Goal: Check status: Check status

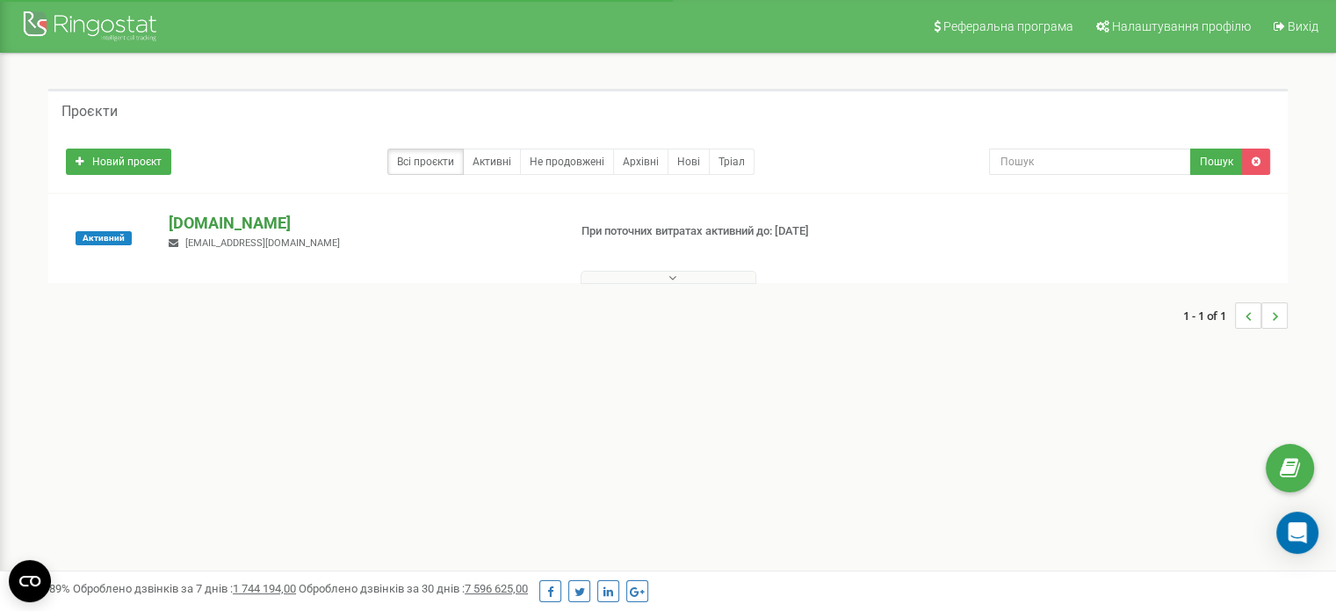
click at [214, 228] on p "[DOMAIN_NAME]" at bounding box center [361, 223] width 384 height 23
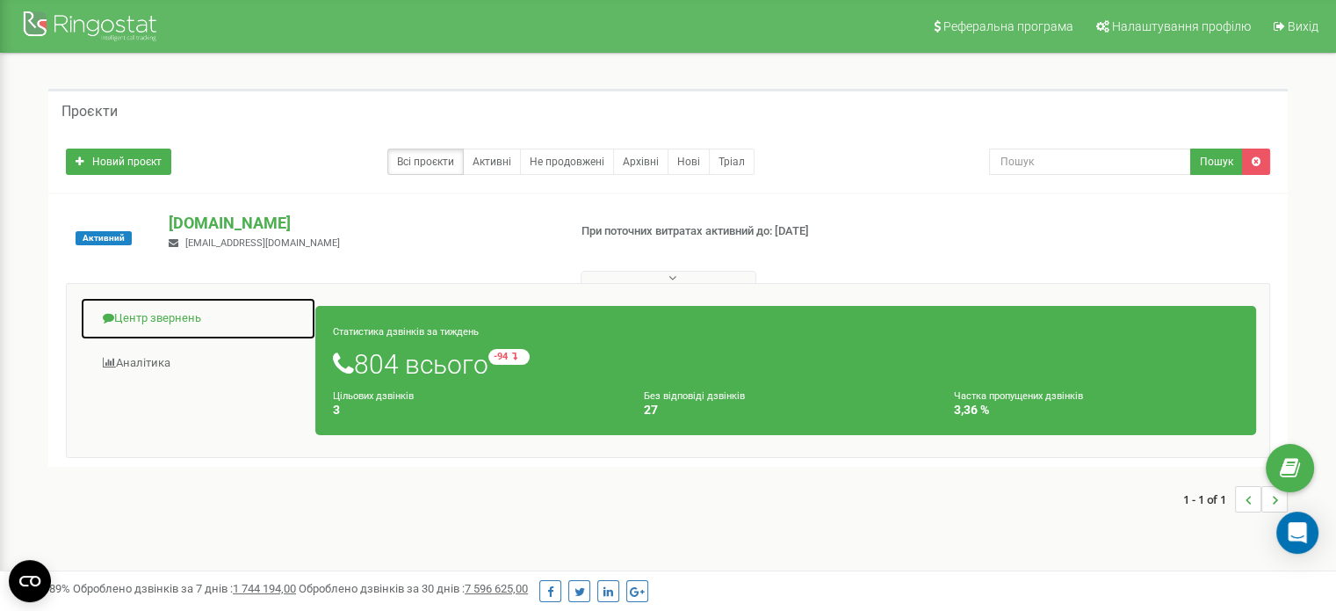
click at [127, 321] on link "Центр звернень" at bounding box center [198, 318] width 236 height 43
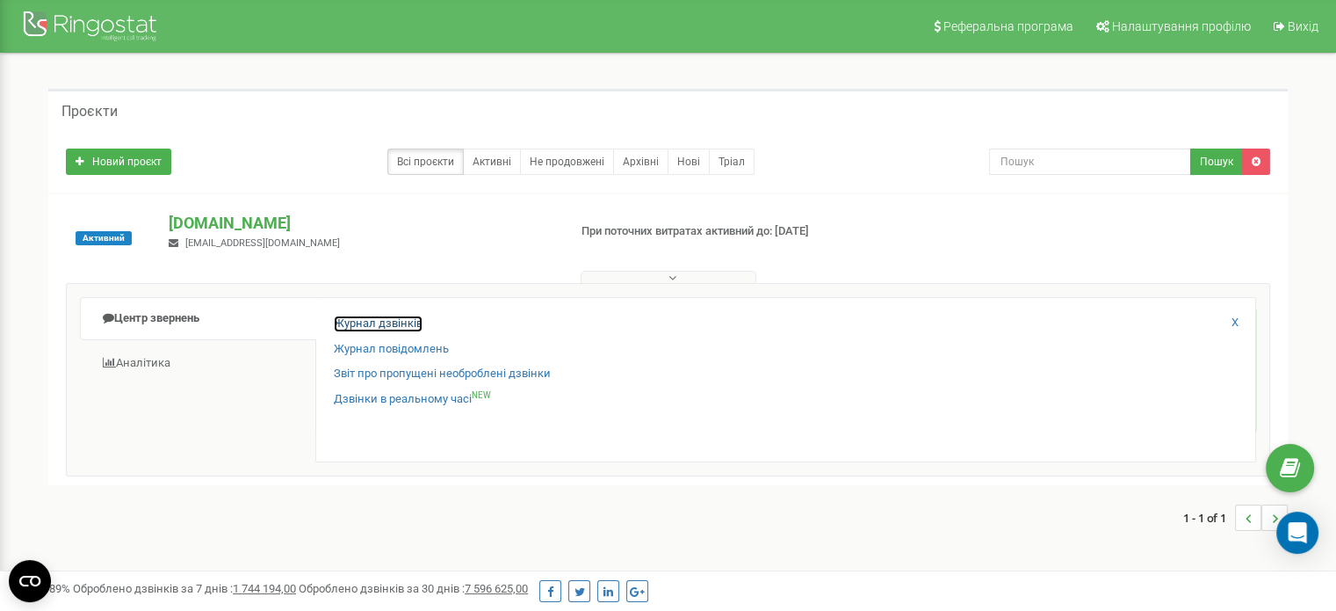
click at [373, 315] on link "Журнал дзвінків" at bounding box center [378, 323] width 89 height 17
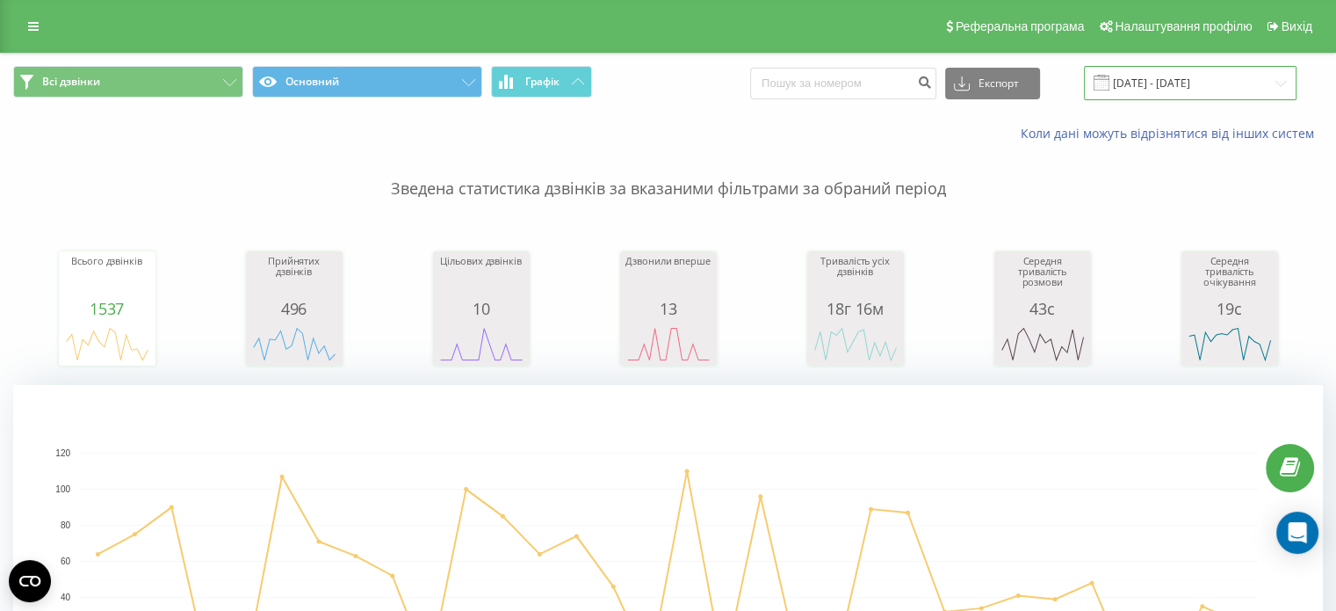
click at [1215, 66] on input "[DATE] - [DATE]" at bounding box center [1190, 83] width 213 height 34
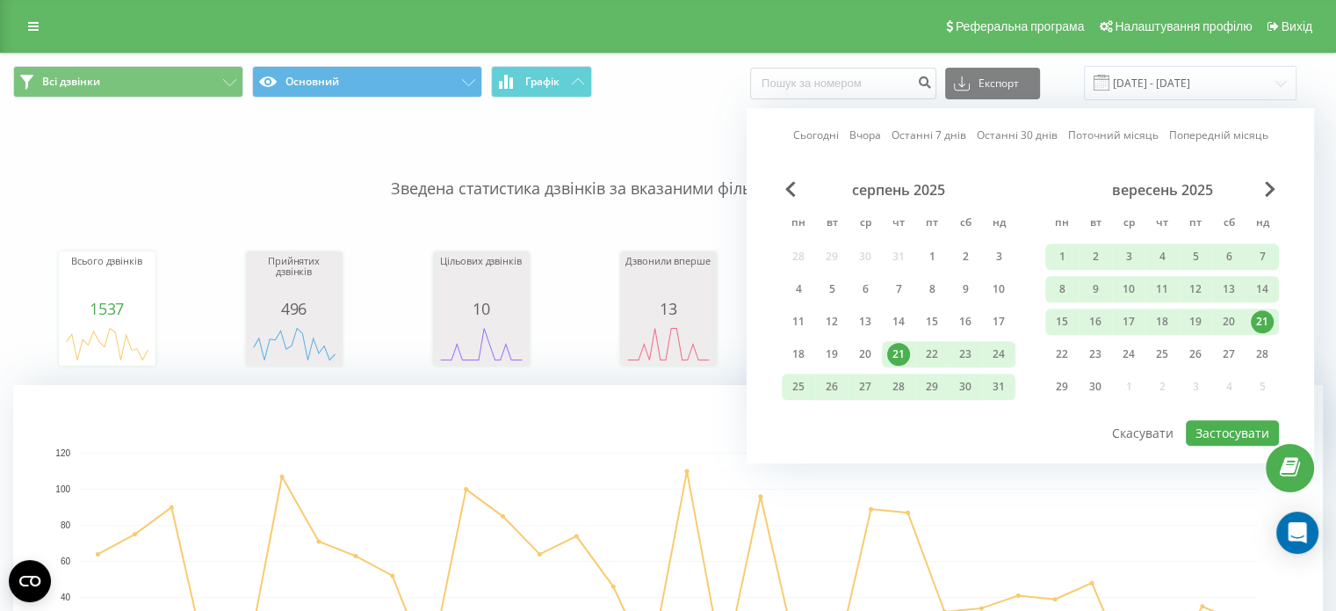
click at [1265, 321] on div "21" at bounding box center [1262, 321] width 23 height 23
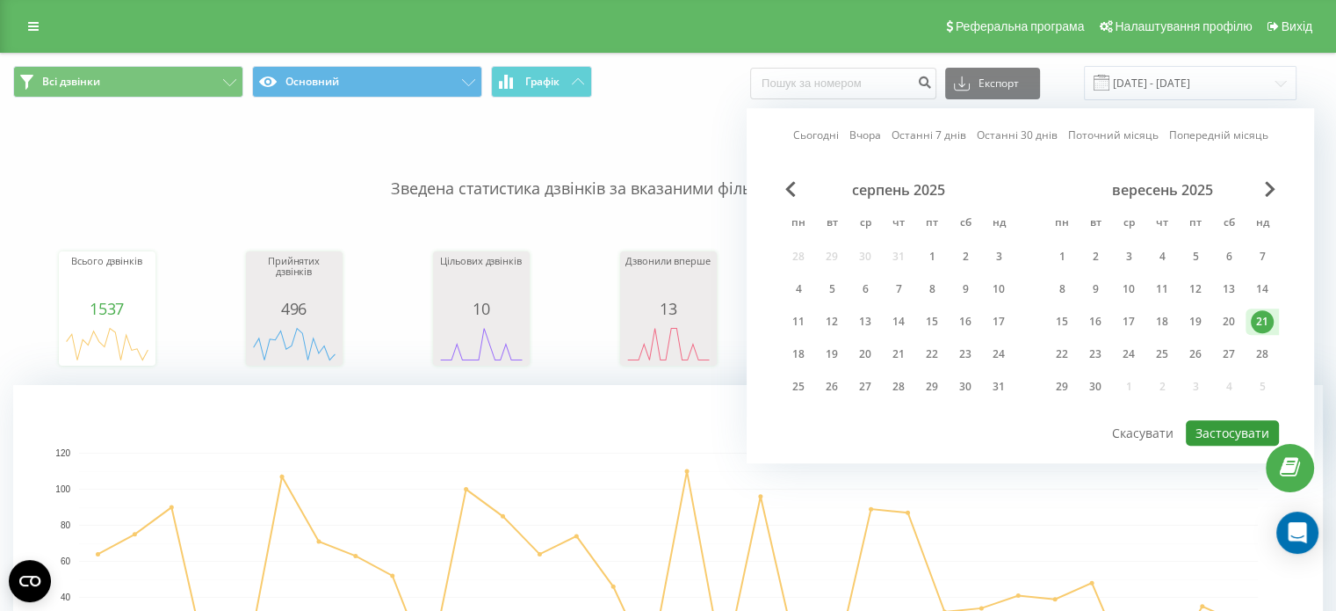
click at [1241, 428] on button "Застосувати" at bounding box center [1232, 432] width 93 height 25
type input "[DATE] - [DATE]"
